Goal: Task Accomplishment & Management: Use online tool/utility

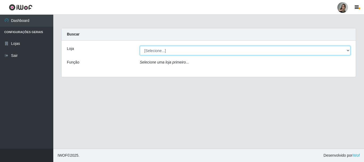
click at [348, 52] on select "[Selecione...] Supermercado Sao Francisco - Amarante" at bounding box center [245, 50] width 211 height 9
select select "383"
click at [140, 46] on select "[Selecione...] Supermercado Sao Francisco - Amarante" at bounding box center [245, 50] width 211 height 9
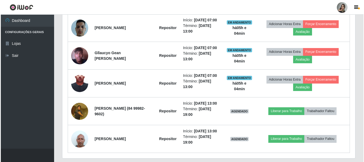
scroll to position [224, 0]
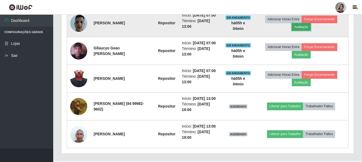
click at [305, 29] on button "Avaliação" at bounding box center [301, 26] width 19 height 7
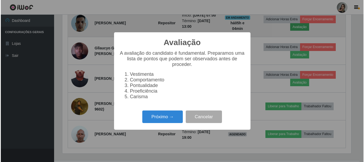
scroll to position [110, 290]
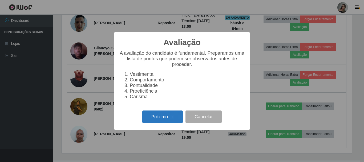
click at [159, 120] on button "Próximo →" at bounding box center [162, 116] width 40 height 13
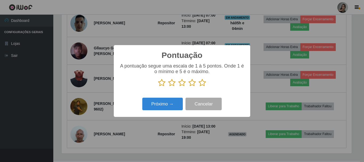
click at [172, 83] on icon at bounding box center [171, 83] width 7 height 8
click at [168, 86] on input "radio" at bounding box center [168, 86] width 0 height 0
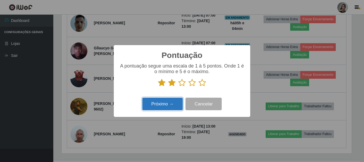
click at [167, 103] on button "Próximo →" at bounding box center [162, 103] width 40 height 13
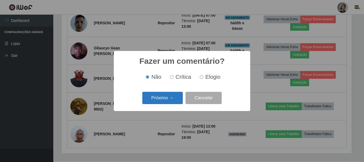
click at [168, 103] on button "Próximo →" at bounding box center [162, 98] width 40 height 13
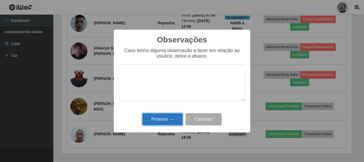
click at [170, 119] on button "Próximo →" at bounding box center [162, 119] width 40 height 13
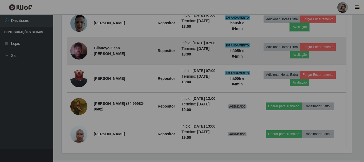
scroll to position [110, 292]
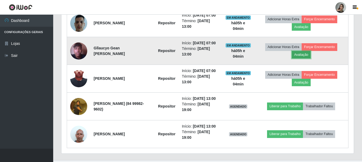
click at [306, 58] on button "Avaliação" at bounding box center [301, 54] width 19 height 7
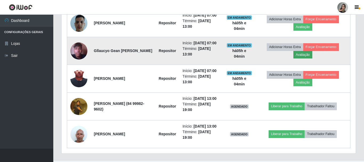
scroll to position [110, 290]
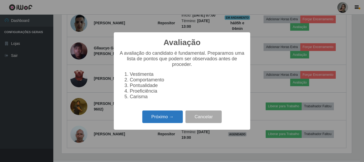
click at [167, 118] on button "Próximo →" at bounding box center [162, 116] width 40 height 13
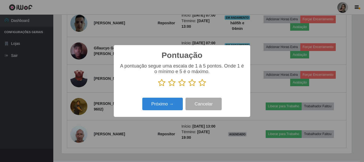
scroll to position [266035, 265856]
click at [173, 85] on icon at bounding box center [171, 83] width 7 height 8
click at [168, 86] on input "radio" at bounding box center [168, 86] width 0 height 0
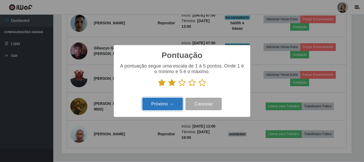
click at [170, 106] on button "Próximo →" at bounding box center [162, 103] width 40 height 13
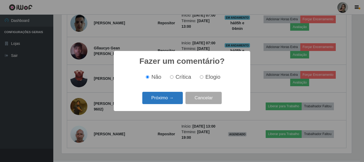
click at [172, 95] on button "Próximo →" at bounding box center [162, 98] width 40 height 13
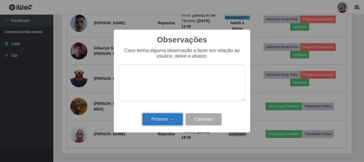
click at [172, 117] on button "Próximo →" at bounding box center [162, 119] width 40 height 13
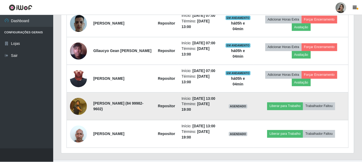
scroll to position [110, 292]
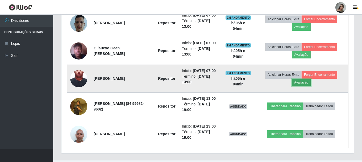
click at [302, 86] on button "Avaliação" at bounding box center [301, 82] width 19 height 7
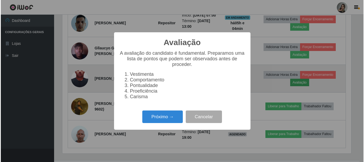
scroll to position [110, 290]
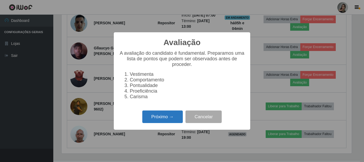
click at [178, 121] on button "Próximo →" at bounding box center [162, 116] width 40 height 13
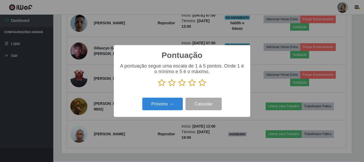
scroll to position [266035, 265856]
click at [173, 80] on icon at bounding box center [171, 83] width 7 height 8
click at [168, 86] on input "radio" at bounding box center [168, 86] width 0 height 0
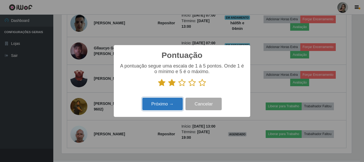
click at [168, 104] on button "Próximo →" at bounding box center [162, 103] width 40 height 13
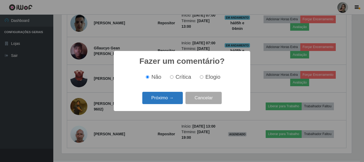
click at [171, 99] on button "Próximo →" at bounding box center [162, 98] width 40 height 13
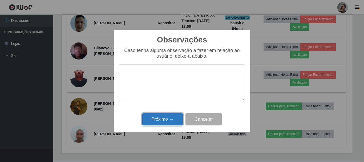
click at [167, 116] on button "Próximo →" at bounding box center [162, 119] width 40 height 13
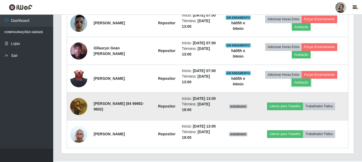
scroll to position [110, 292]
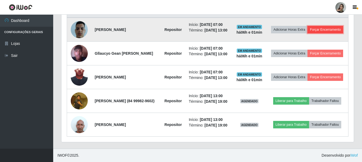
click at [308, 27] on button "Forçar Encerramento" at bounding box center [326, 29] width 36 height 7
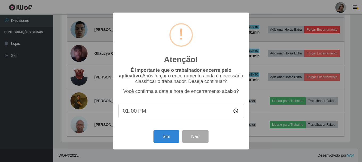
scroll to position [110, 290]
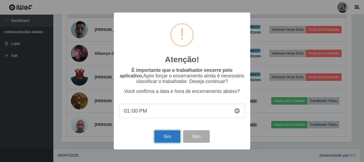
click at [159, 135] on button "Sim" at bounding box center [167, 136] width 26 height 13
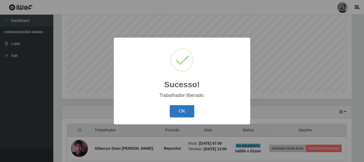
click at [182, 109] on button "OK" at bounding box center [182, 111] width 25 height 13
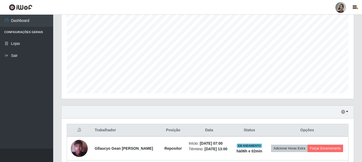
scroll to position [150, 0]
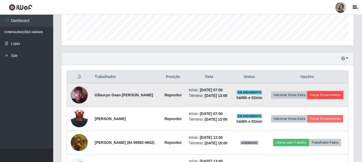
click at [308, 98] on button "Forçar Encerramento" at bounding box center [326, 94] width 36 height 7
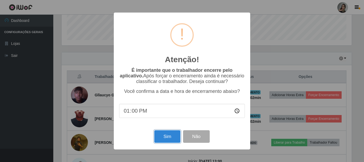
drag, startPoint x: 171, startPoint y: 137, endPoint x: 195, endPoint y: 128, distance: 25.2
click at [172, 135] on button "Sim" at bounding box center [167, 136] width 26 height 13
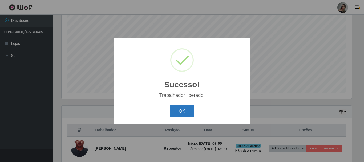
click at [186, 114] on button "OK" at bounding box center [182, 111] width 25 height 13
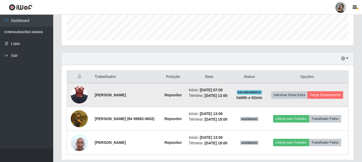
scroll to position [177, 0]
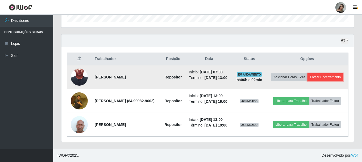
click at [318, 74] on button "Forçar Encerramento" at bounding box center [326, 76] width 36 height 7
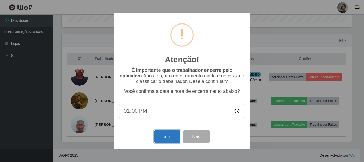
click at [160, 135] on button "Sim" at bounding box center [167, 136] width 26 height 13
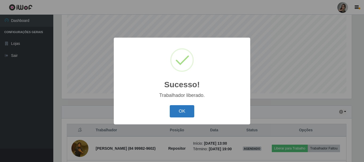
click at [191, 116] on button "OK" at bounding box center [182, 111] width 25 height 13
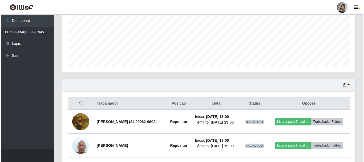
scroll to position [145, 0]
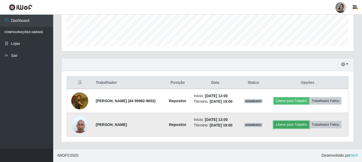
click at [302, 122] on button "Liberar para Trabalho" at bounding box center [292, 124] width 36 height 7
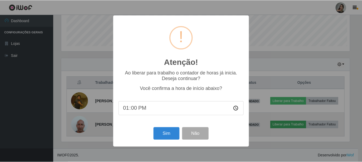
scroll to position [110, 290]
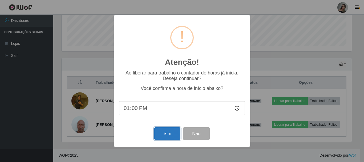
click at [169, 138] on button "Sim" at bounding box center [167, 133] width 26 height 13
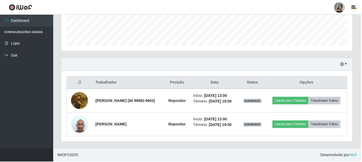
scroll to position [97, 0]
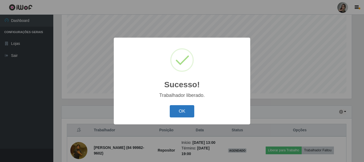
click at [187, 108] on button "OK" at bounding box center [182, 111] width 25 height 13
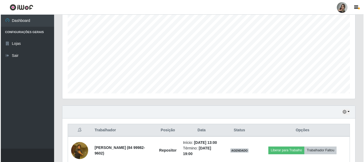
scroll to position [150, 0]
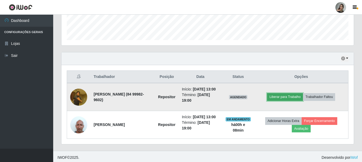
click at [299, 100] on button "Liberar para Trabalho" at bounding box center [285, 96] width 36 height 7
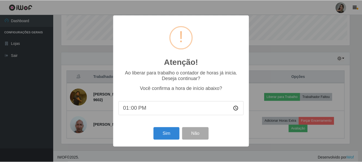
scroll to position [110, 290]
click at [139, 109] on input "13:00" at bounding box center [182, 108] width 126 height 14
click at [131, 110] on input "13:00" at bounding box center [182, 108] width 126 height 14
type input "13:06"
click at [168, 134] on button "Sim" at bounding box center [167, 133] width 26 height 13
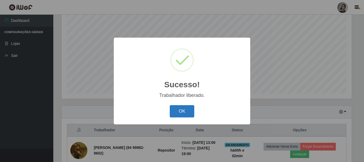
click at [185, 112] on button "OK" at bounding box center [182, 111] width 25 height 13
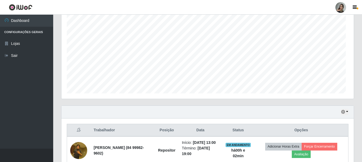
scroll to position [110, 292]
